Goal: Task Accomplishment & Management: Use online tool/utility

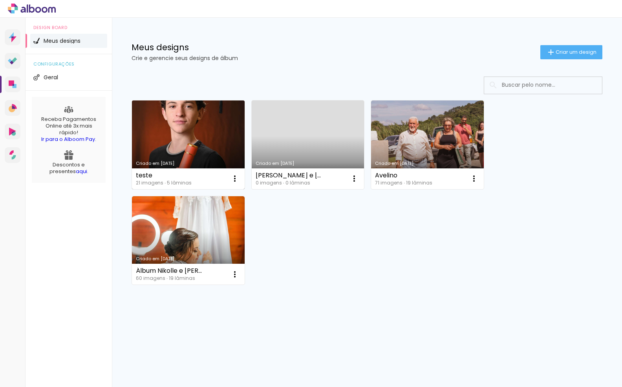
click at [191, 127] on link "Criado em [DATE]" at bounding box center [188, 145] width 113 height 89
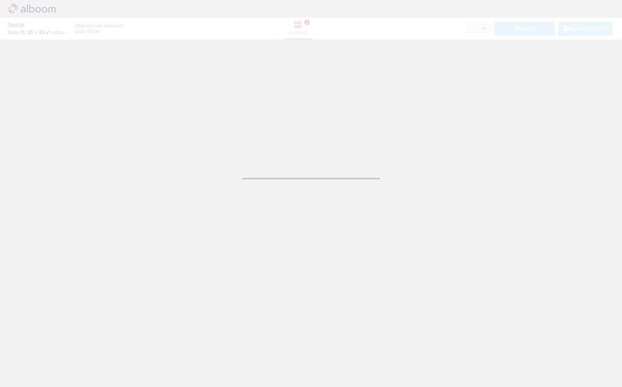
type input "JPG"
type input "Alta, 300 DPI"
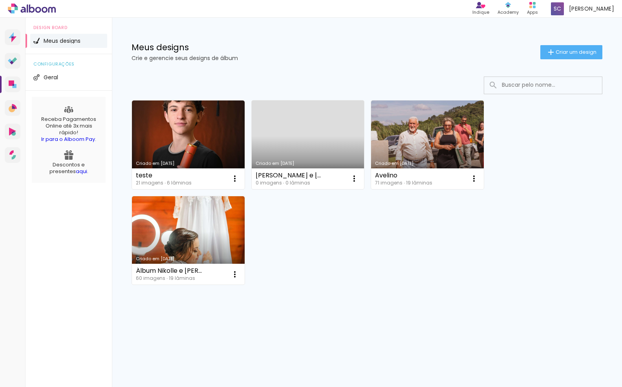
click at [183, 145] on link "Criado em 02/10/25" at bounding box center [188, 145] width 113 height 89
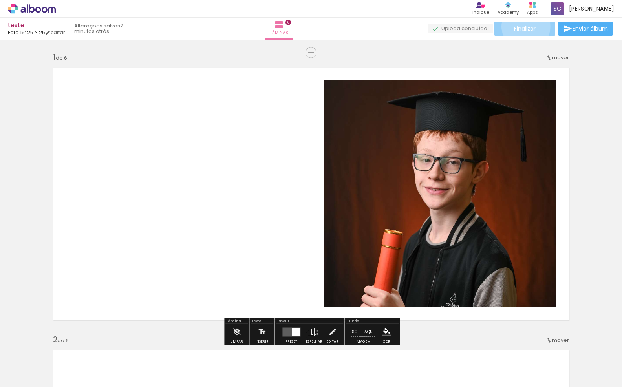
click at [523, 26] on span "Finalizar" at bounding box center [525, 28] width 22 height 5
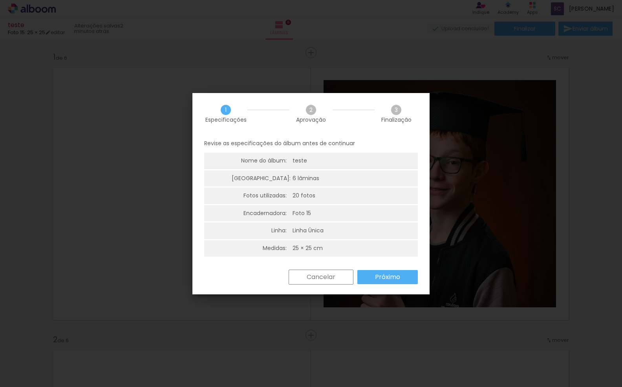
click at [0, 0] on slot "Próximo" at bounding box center [0, 0] width 0 height 0
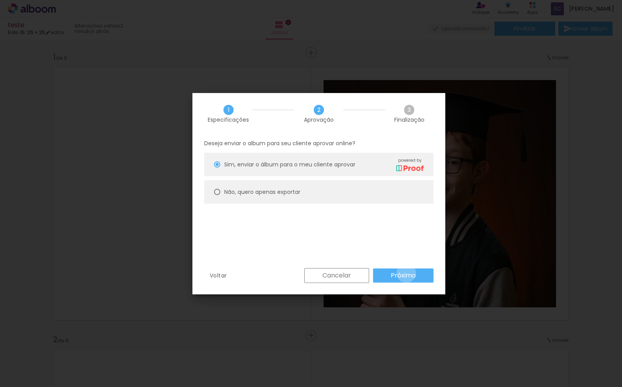
click at [0, 0] on slot "Próximo" at bounding box center [0, 0] width 0 height 0
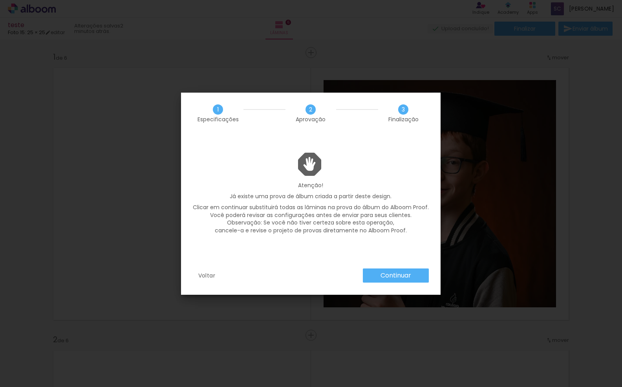
click at [0, 0] on slot "Voltar" at bounding box center [0, 0] width 0 height 0
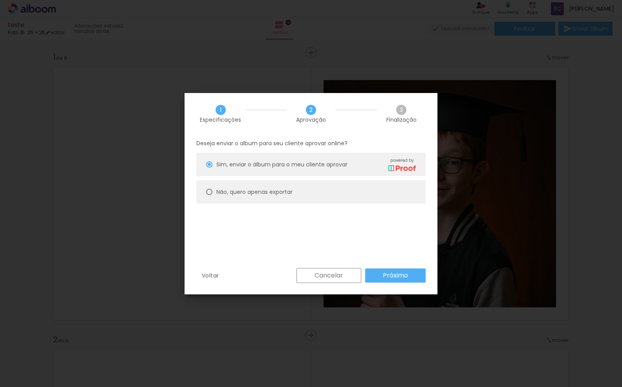
click at [0, 0] on slot "Não, quero apenas exportar" at bounding box center [0, 0] width 0 height 0
type paper-radio-button "on"
click at [211, 165] on div at bounding box center [209, 164] width 6 height 6
type paper-radio-button "on"
click at [393, 270] on paper-button "Próximo" at bounding box center [395, 276] width 60 height 14
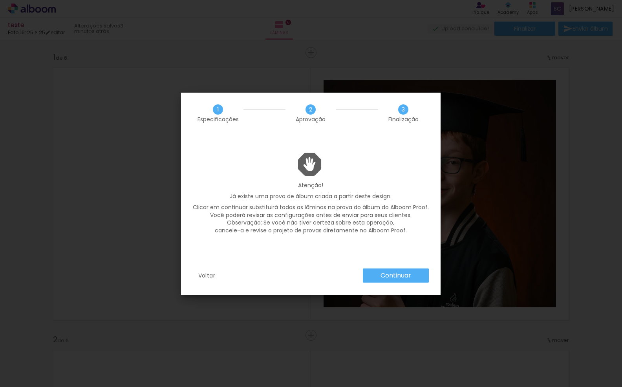
click at [0, 0] on slot "Continuar" at bounding box center [0, 0] width 0 height 0
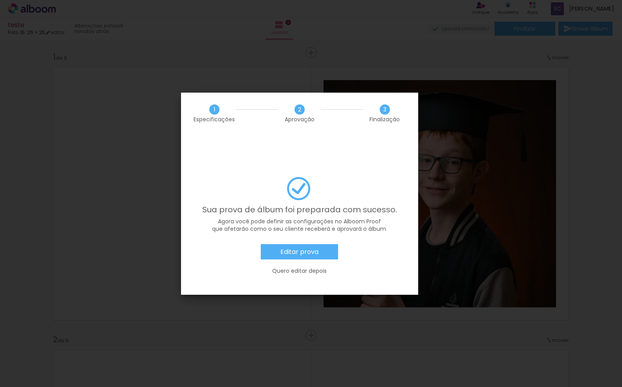
click at [300, 244] on paper-button "Editar prova" at bounding box center [299, 252] width 77 height 16
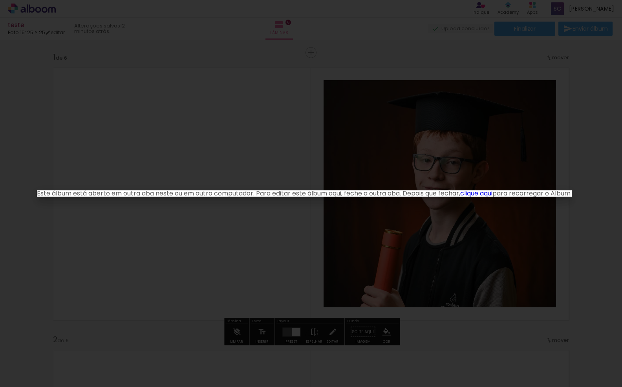
click at [179, 110] on iron-overlay-backdrop at bounding box center [311, 193] width 622 height 387
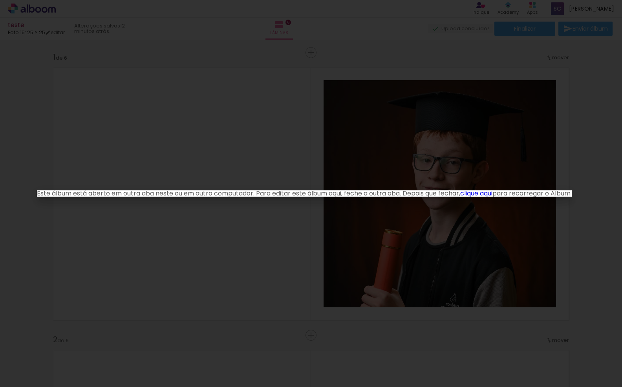
click at [155, 155] on iron-overlay-backdrop at bounding box center [311, 193] width 622 height 387
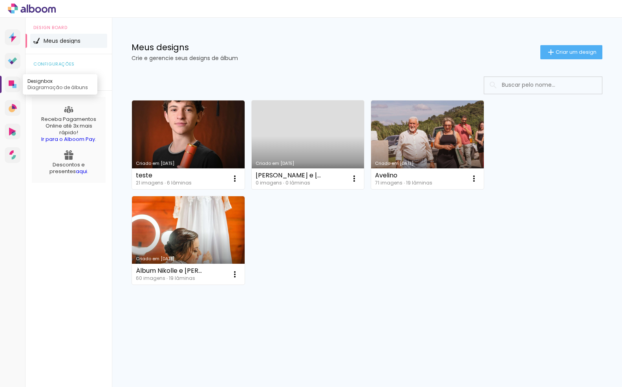
click at [10, 82] on icon at bounding box center [11, 82] width 5 height 5
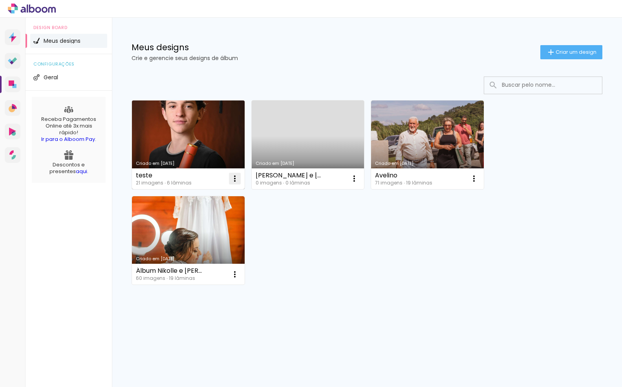
click at [232, 176] on iron-icon at bounding box center [234, 178] width 9 height 9
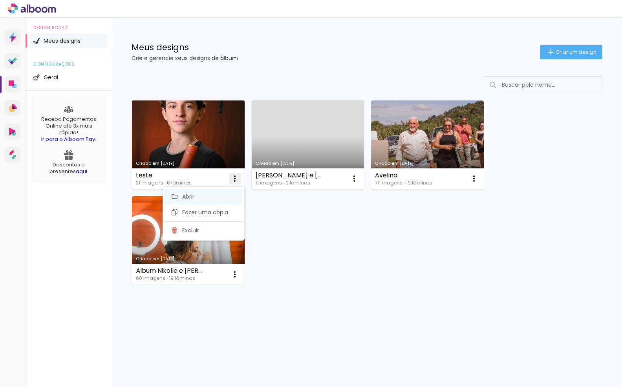
click at [184, 196] on span "Abrir" at bounding box center [188, 196] width 12 height 5
